Goal: Book appointment/travel/reservation

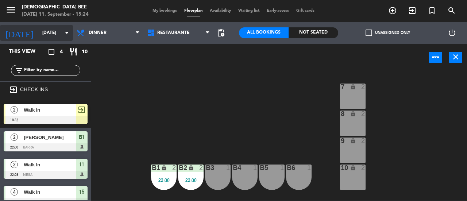
click at [40, 28] on input "[DATE]" at bounding box center [68, 33] width 58 height 12
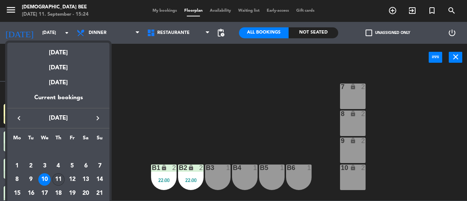
click at [60, 176] on div "11" at bounding box center [58, 179] width 12 height 12
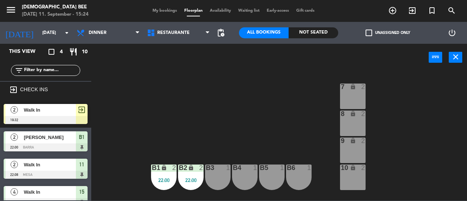
type input "[DATE]"
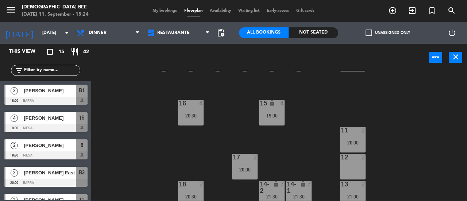
scroll to position [124, 0]
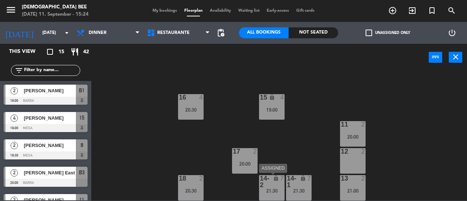
click at [279, 180] on div "7" at bounding box center [284, 181] width 12 height 13
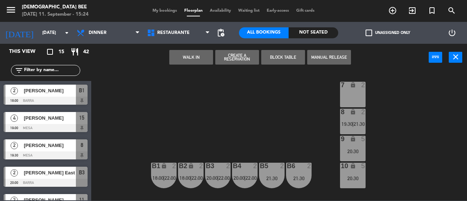
scroll to position [0, 0]
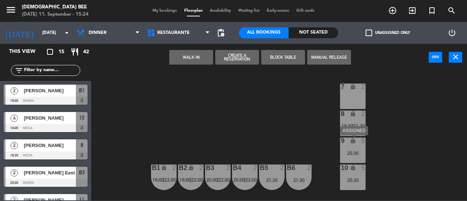
click at [351, 152] on div "20:30" at bounding box center [353, 153] width 26 height 5
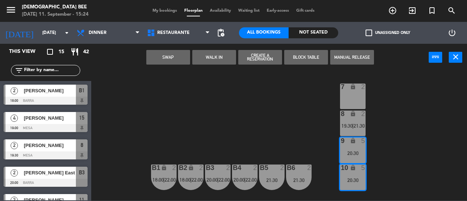
scroll to position [124, 0]
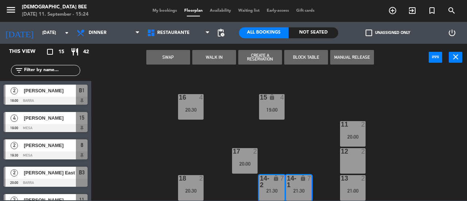
click at [401, 146] on div "7 lock 2 8 lock 2 19:30 | 21:30 9 lock 5 20:30 B1 lock 2 18:00 | 22:00 B2 lock …" at bounding box center [281, 136] width 371 height 130
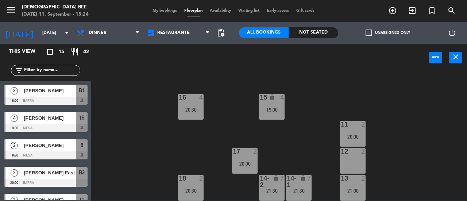
click at [359, 184] on div "13 2 21:00" at bounding box center [353, 188] width 26 height 26
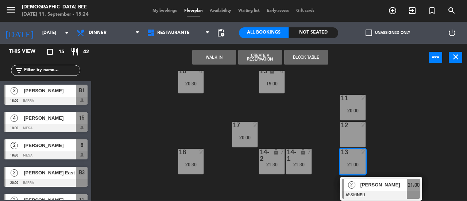
click at [363, 185] on span "[PERSON_NAME]" at bounding box center [383, 185] width 47 height 8
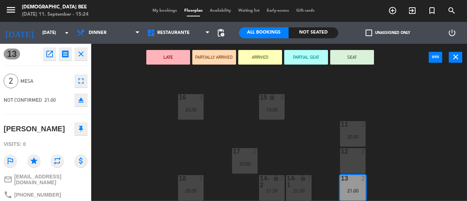
scroll to position [0, 0]
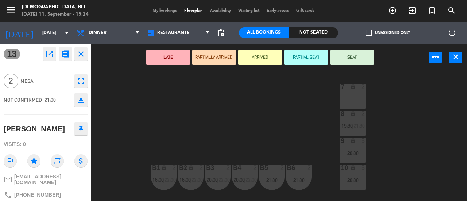
drag, startPoint x: 351, startPoint y: 90, endPoint x: 314, endPoint y: 73, distance: 40.9
click at [351, 90] on div "lock" at bounding box center [353, 86] width 12 height 7
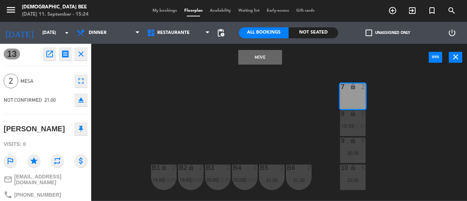
click at [259, 57] on button "Move" at bounding box center [260, 57] width 44 height 15
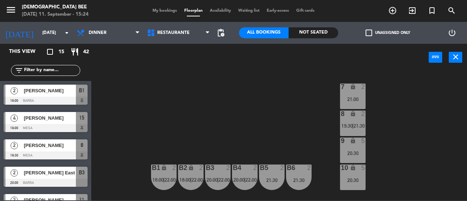
click at [355, 153] on div "20:30" at bounding box center [353, 153] width 26 height 5
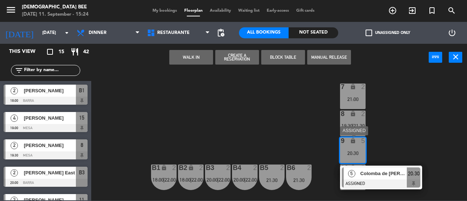
click at [359, 174] on div "Colomba de [PERSON_NAME]" at bounding box center [382, 173] width 47 height 12
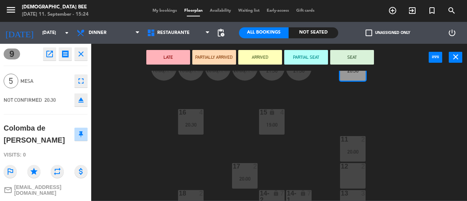
scroll to position [124, 0]
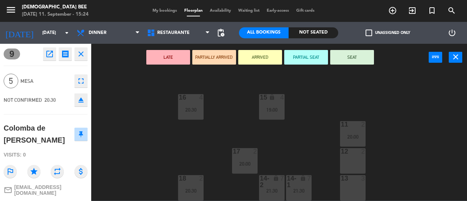
click at [354, 180] on div at bounding box center [353, 178] width 12 height 7
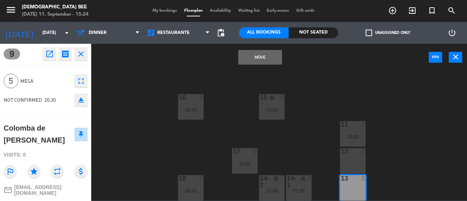
click at [354, 164] on div "12 2" at bounding box center [353, 161] width 26 height 26
click at [261, 56] on button "Move and Merge" at bounding box center [260, 57] width 44 height 15
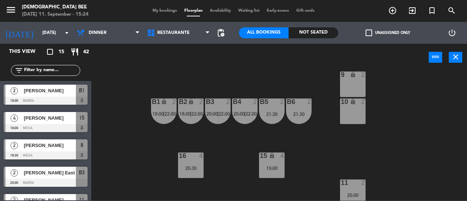
scroll to position [0, 0]
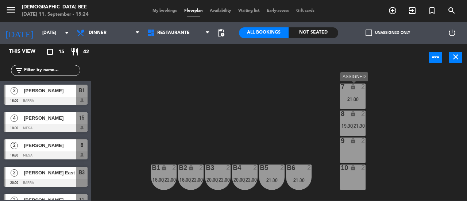
click at [347, 90] on div "lock" at bounding box center [353, 86] width 12 height 7
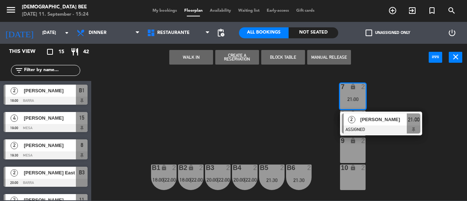
click at [359, 121] on div "2" at bounding box center [351, 119] width 16 height 12
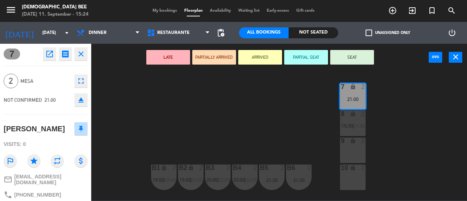
drag, startPoint x: 346, startPoint y: 186, endPoint x: 351, endPoint y: 173, distance: 12.8
click at [348, 182] on div "10 lock 2" at bounding box center [353, 177] width 26 height 26
click at [360, 178] on div "10 lock 2" at bounding box center [353, 177] width 26 height 26
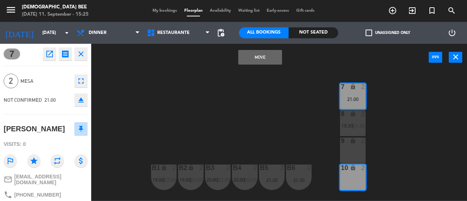
drag, startPoint x: 270, startPoint y: 63, endPoint x: 270, endPoint y: 58, distance: 4.8
click at [270, 63] on button "Move" at bounding box center [260, 57] width 44 height 15
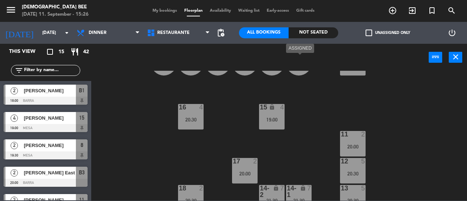
scroll to position [124, 0]
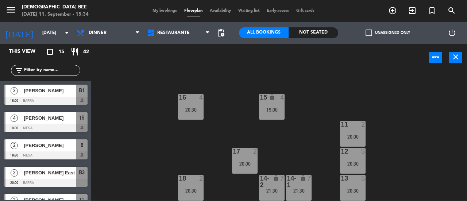
click at [4, 184] on div at bounding box center [46, 183] width 84 height 8
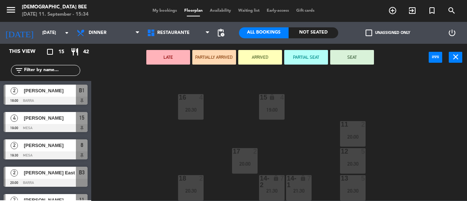
scroll to position [0, 0]
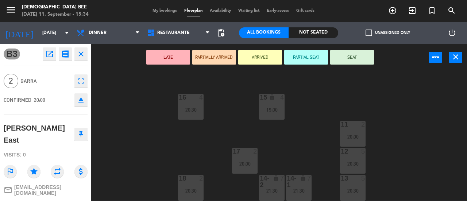
click at [172, 147] on div "7 lock 2 8 lock 2 19:30 | 21:30 9 lock 2 B1 lock 2 18:00 | 22:00 B2 lock 2 18:0…" at bounding box center [281, 136] width 371 height 130
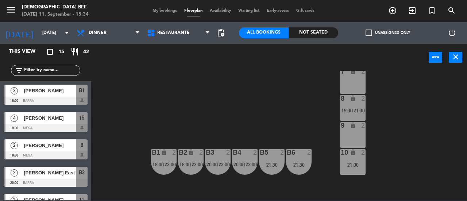
scroll to position [15, 0]
